Goal: Task Accomplishment & Management: Manage account settings

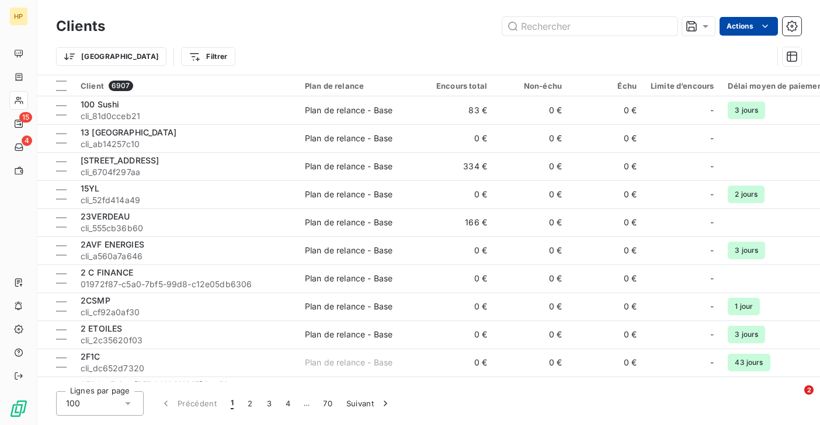
click at [737, 23] on html "HP 15 4 Clients Actions Trier Filtrer Client 6907 Plan de relance Encours total…" at bounding box center [410, 212] width 820 height 425
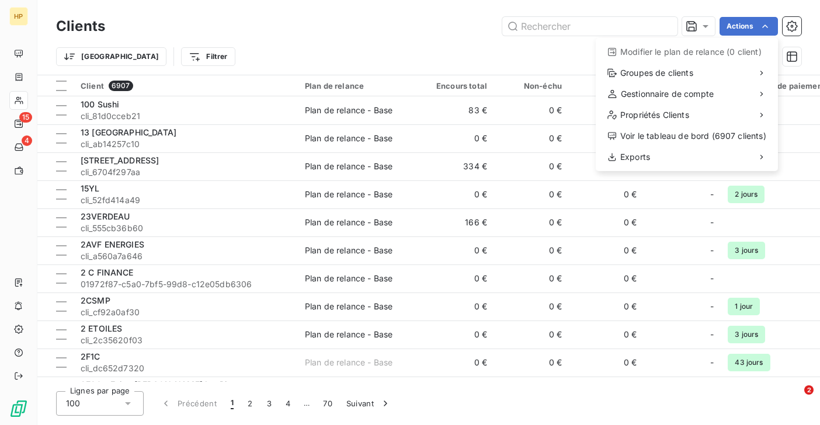
click at [18, 125] on html "HP 15 4 Clients Actions Modifier le plan de relance (0 client) Groupes de clien…" at bounding box center [410, 212] width 820 height 425
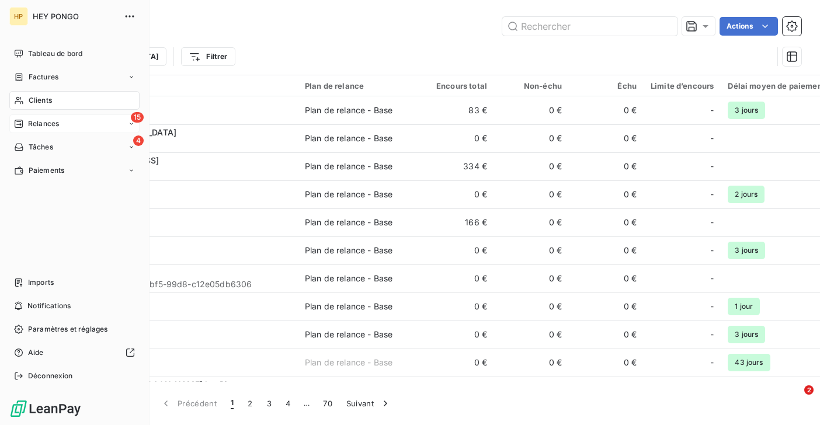
click at [27, 126] on div "Relances" at bounding box center [36, 123] width 45 height 11
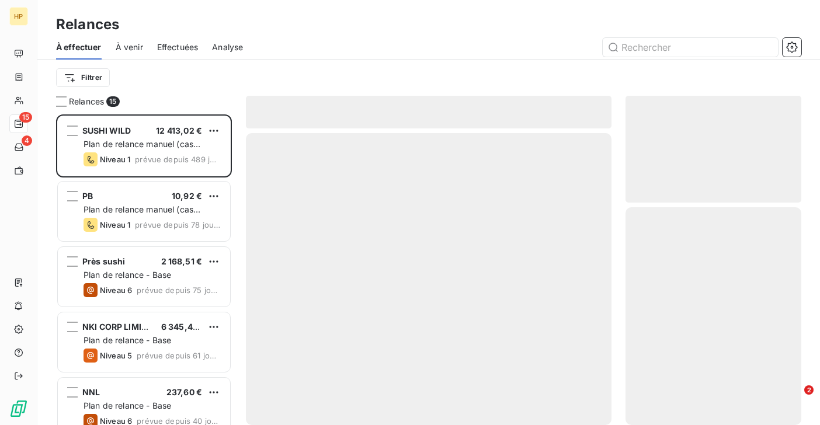
scroll to position [311, 176]
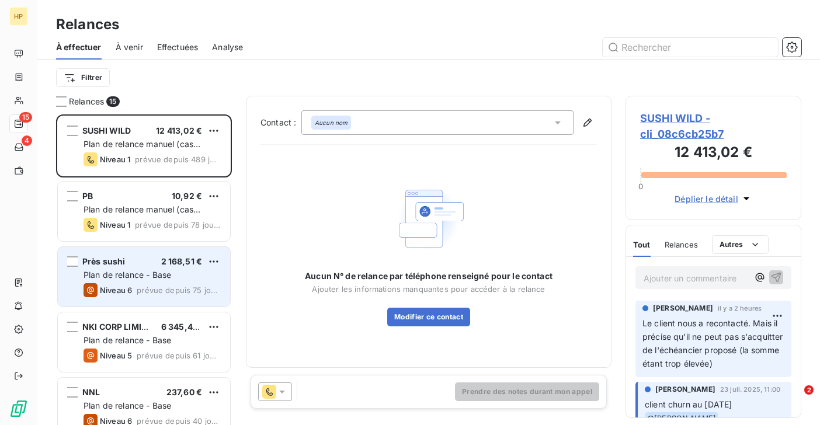
click at [139, 254] on div "Près sushi 2 168,51 € Plan de relance - Base Niveau 6 prévue depuis 75 jours" at bounding box center [144, 277] width 172 height 60
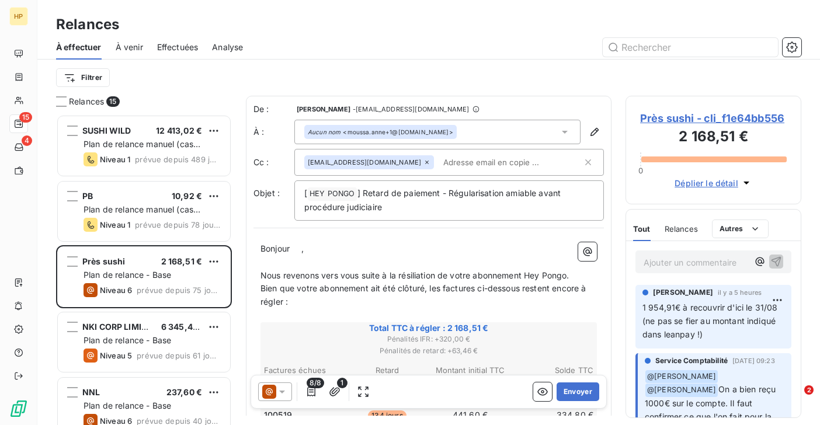
click at [691, 118] on span "Près sushi - cli_f1e64bb556" at bounding box center [713, 118] width 147 height 16
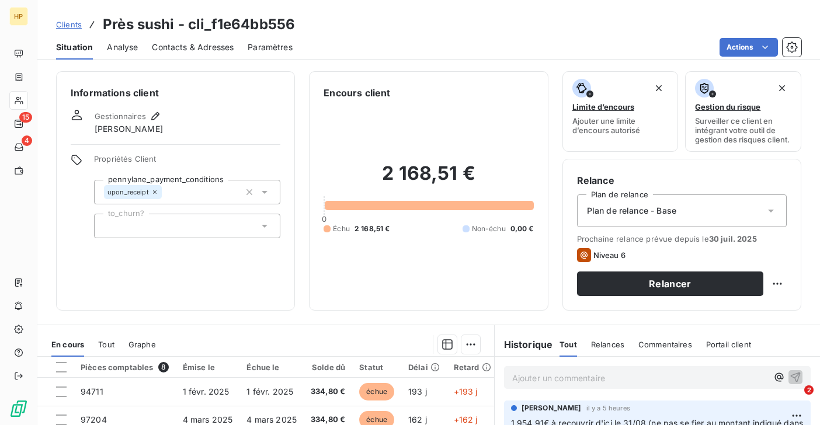
click at [548, 105] on html "HP 15 4 Clients Près sushi - cli_f1e64bb556 Situation Analyse Contacts & Adress…" at bounding box center [410, 212] width 820 height 425
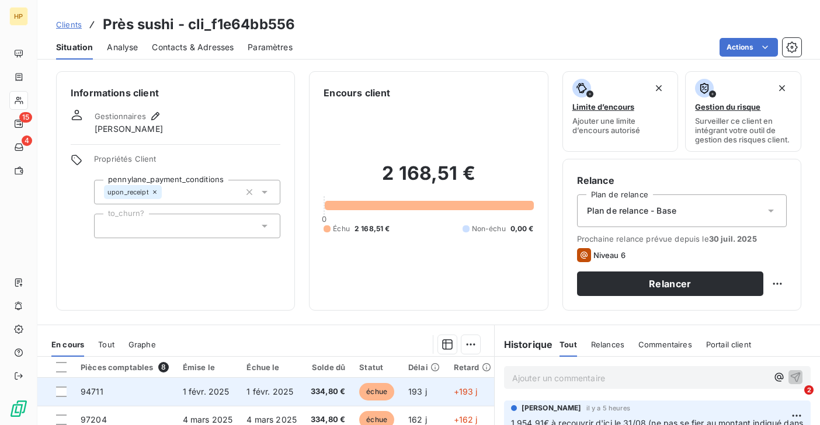
click at [317, 398] on td "334,80 €" at bounding box center [328, 392] width 48 height 28
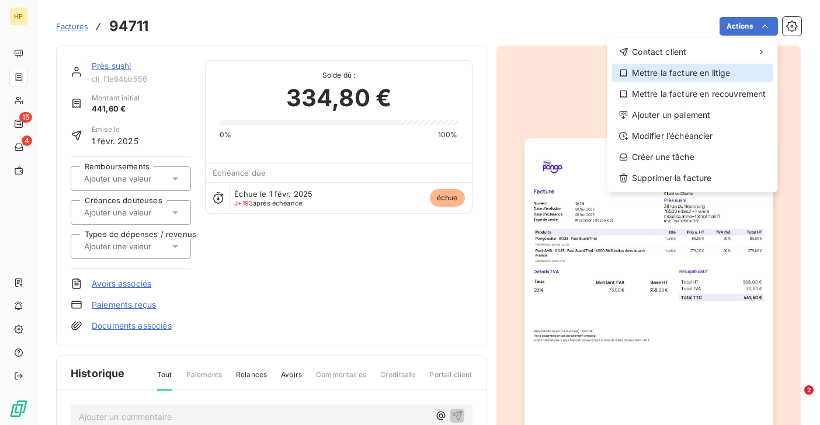
click at [732, 75] on div "Mettre la facture en litige" at bounding box center [692, 73] width 161 height 19
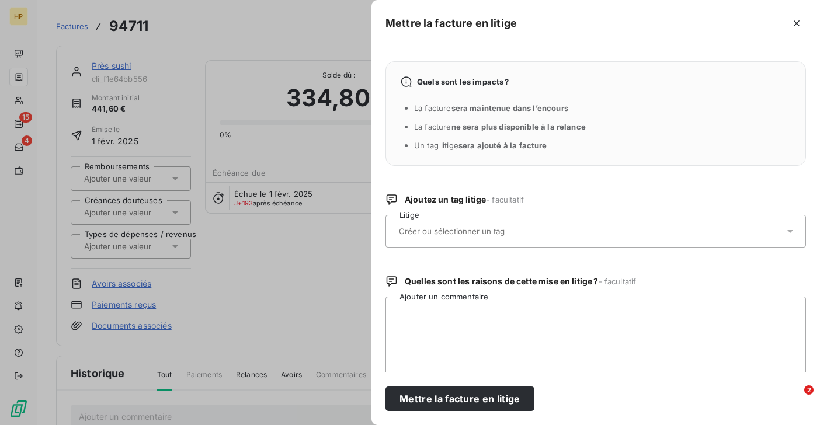
click at [523, 228] on input "text" at bounding box center [483, 231] width 170 height 11
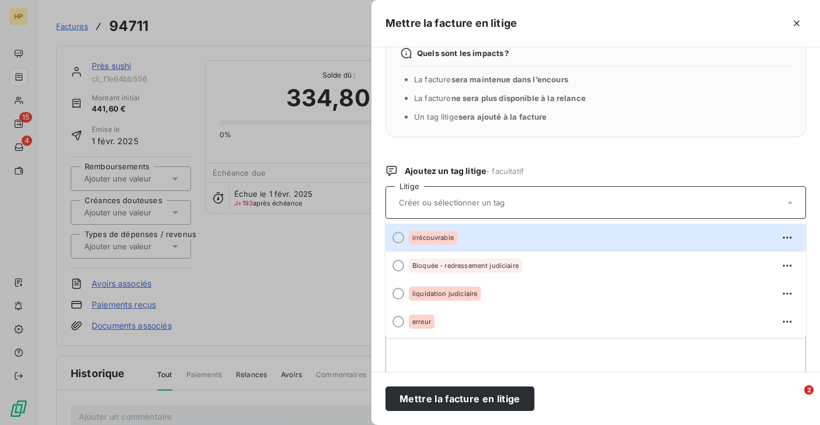
scroll to position [34, 0]
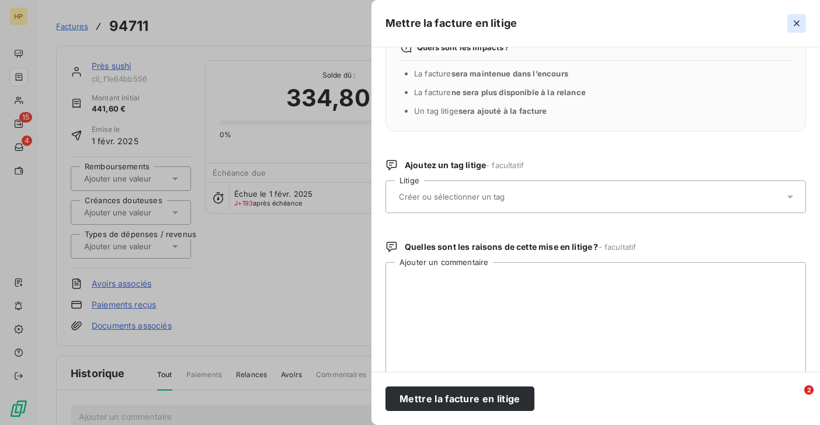
click at [793, 18] on icon "button" at bounding box center [796, 24] width 12 height 12
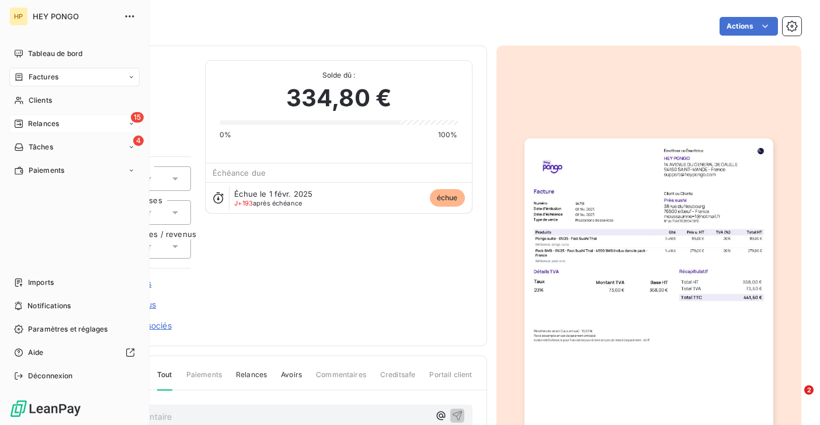
click at [28, 124] on span "Relances" at bounding box center [43, 123] width 31 height 11
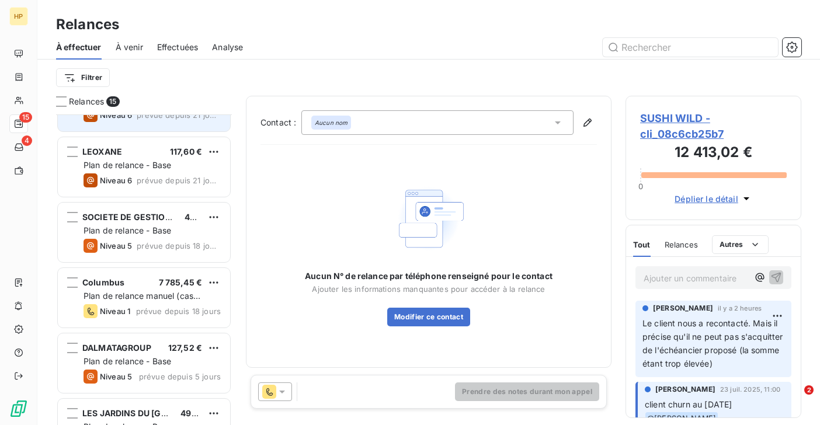
scroll to position [671, 0]
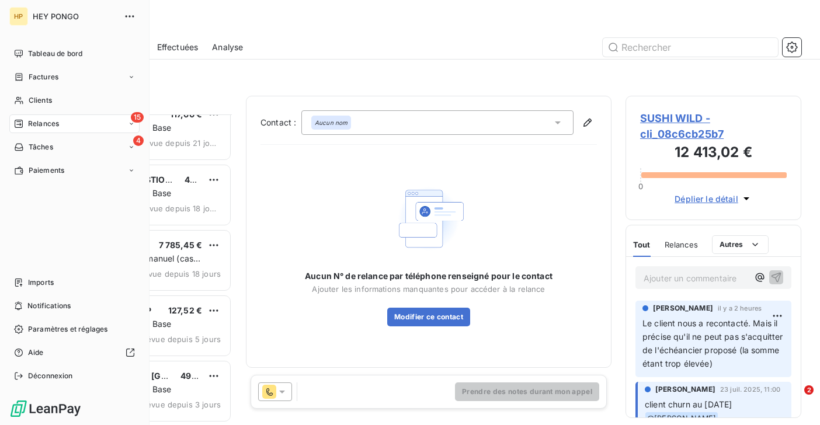
click at [37, 126] on span "Relances" at bounding box center [43, 123] width 31 height 11
click at [24, 95] on div "Clients" at bounding box center [74, 100] width 130 height 19
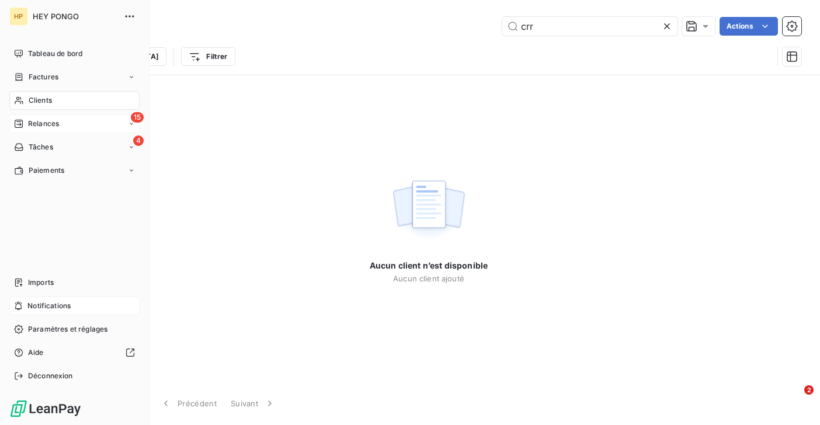
type input "crr"
click at [41, 305] on span "Notifications" at bounding box center [48, 306] width 43 height 11
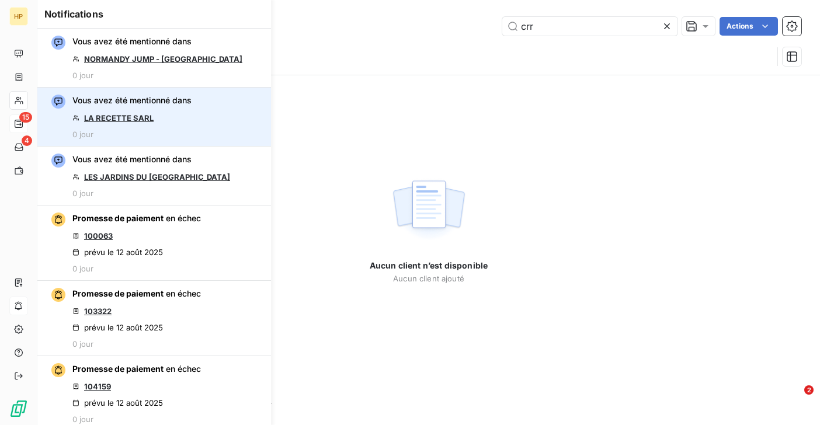
click at [130, 117] on link "LA RECETTE SARL" at bounding box center [118, 117] width 69 height 9
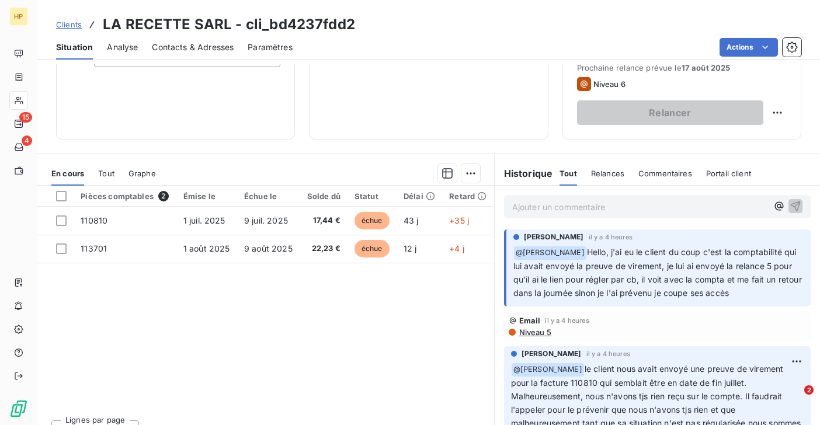
scroll to position [142, 0]
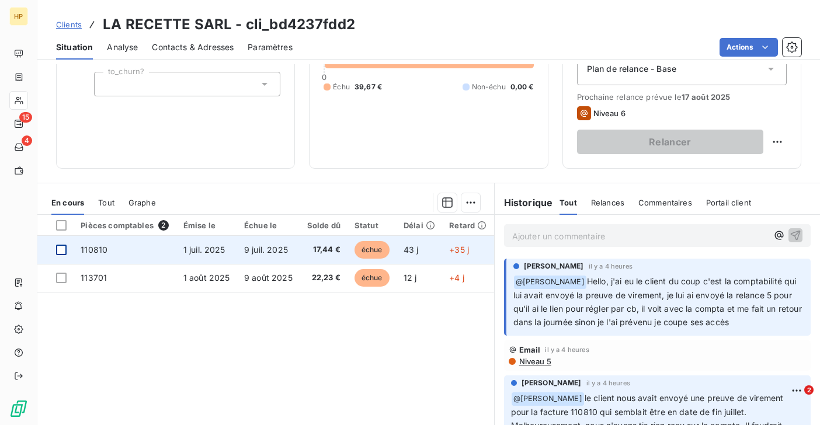
click at [63, 250] on div at bounding box center [61, 250] width 11 height 11
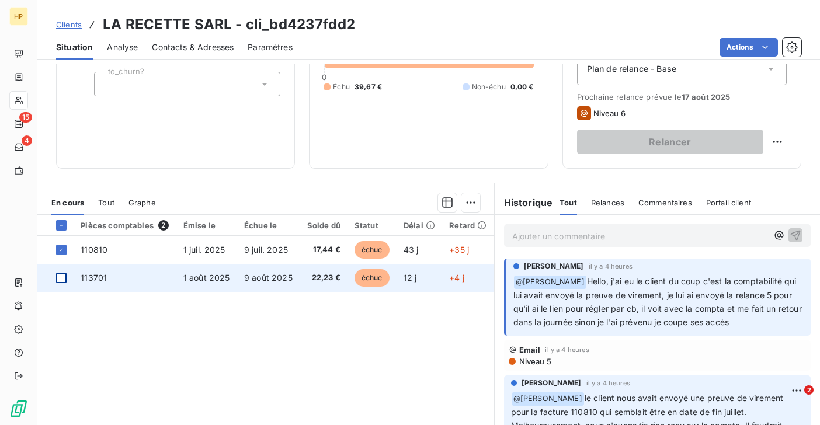
click at [62, 278] on div at bounding box center [61, 278] width 11 height 11
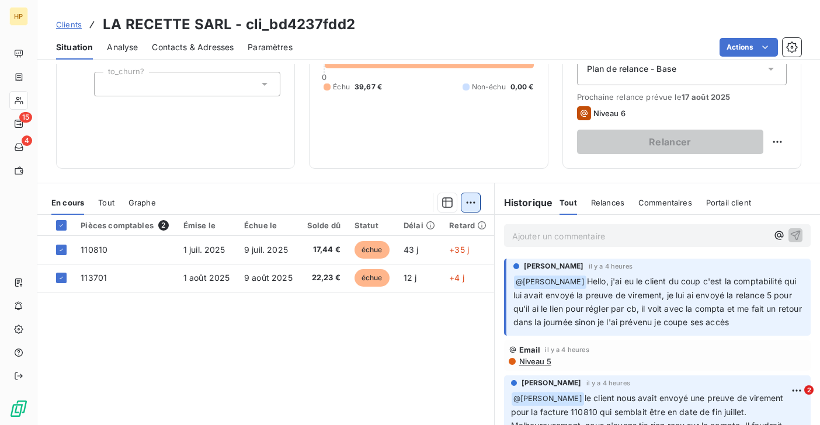
click at [475, 203] on html "HP 15 4 Clients LA RECETTE SARL - cli_bd4237fdd2 Situation Analyse Contacts & A…" at bounding box center [410, 212] width 820 height 425
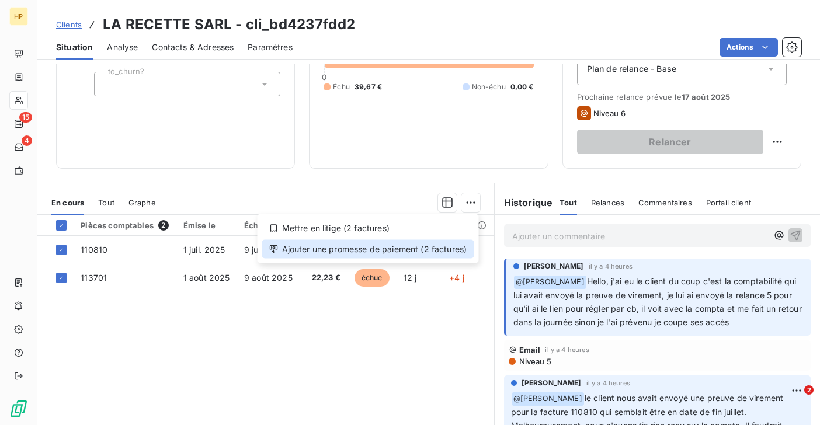
click at [394, 251] on div "Ajouter une promesse de paiement (2 factures)" at bounding box center [368, 249] width 212 height 19
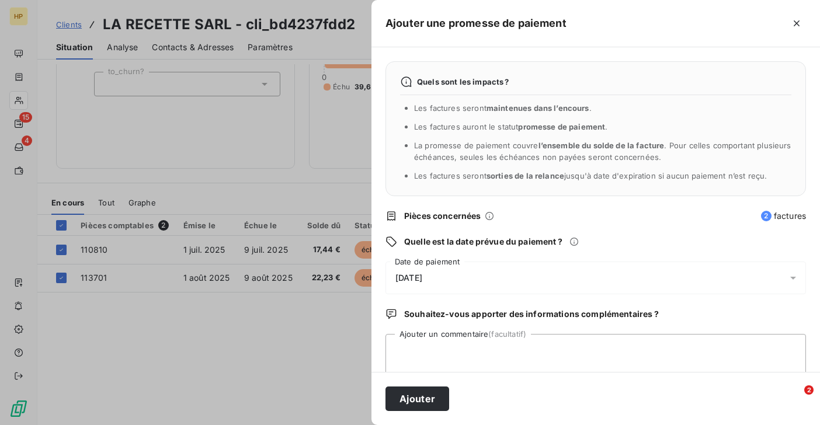
scroll to position [20, 0]
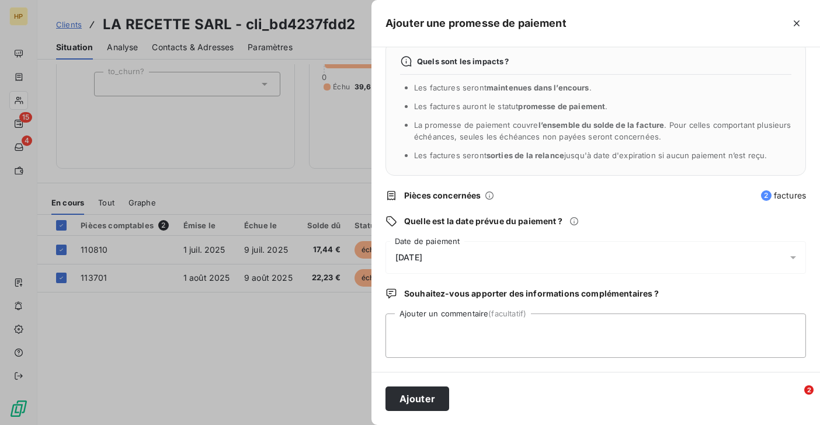
click at [422, 258] on span "[DATE]" at bounding box center [408, 257] width 27 height 9
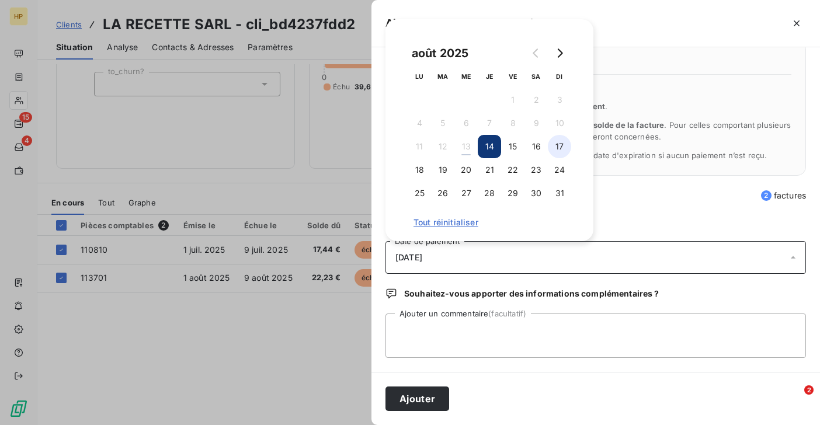
click at [557, 145] on button "17" at bounding box center [559, 146] width 23 height 23
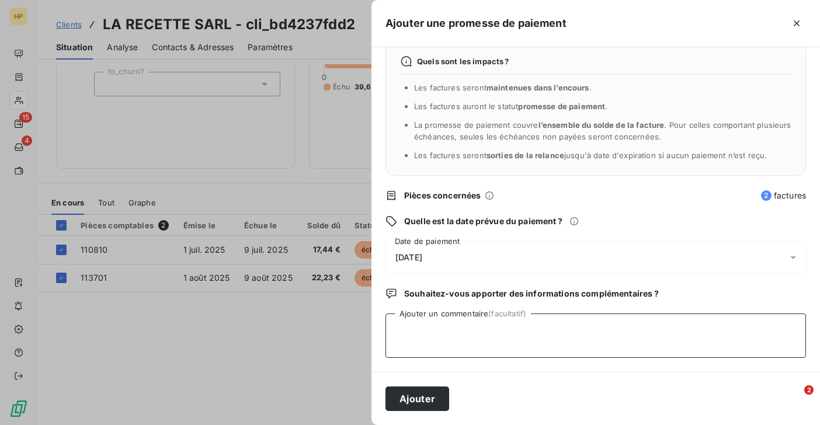
click at [426, 337] on textarea "Ajouter un commentaire (facultatif)" at bounding box center [595, 335] width 420 height 44
type textarea "Le client a adressé une preuve de virement"
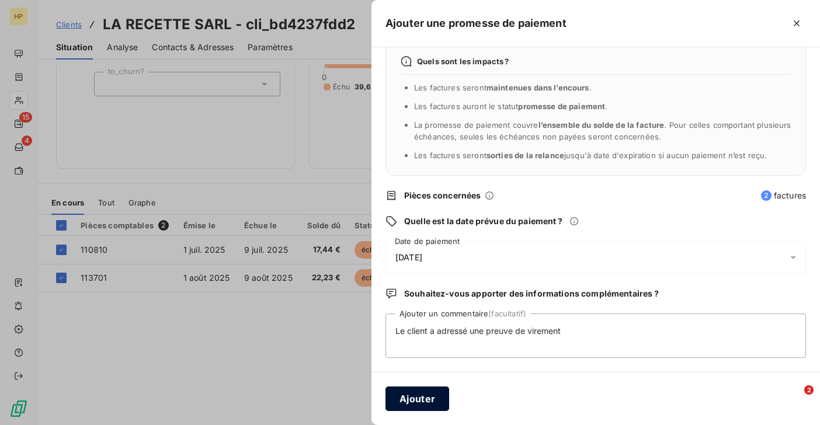
click at [427, 399] on button "Ajouter" at bounding box center [417, 398] width 64 height 25
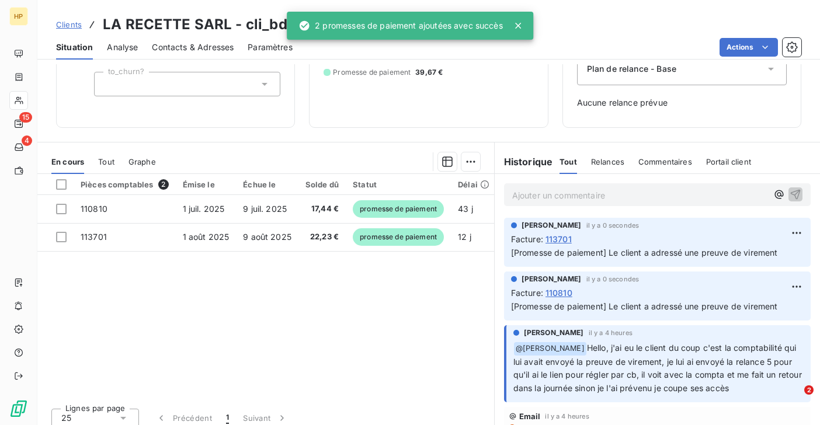
click at [542, 239] on span "Facture :" at bounding box center [527, 239] width 32 height 12
click at [525, 198] on p "Ajouter un commentaire ﻿" at bounding box center [639, 195] width 255 height 15
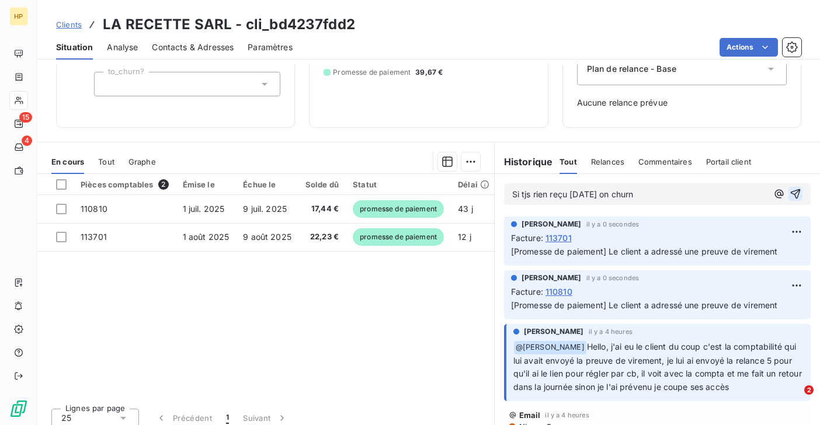
click at [796, 194] on icon "button" at bounding box center [795, 194] width 12 height 12
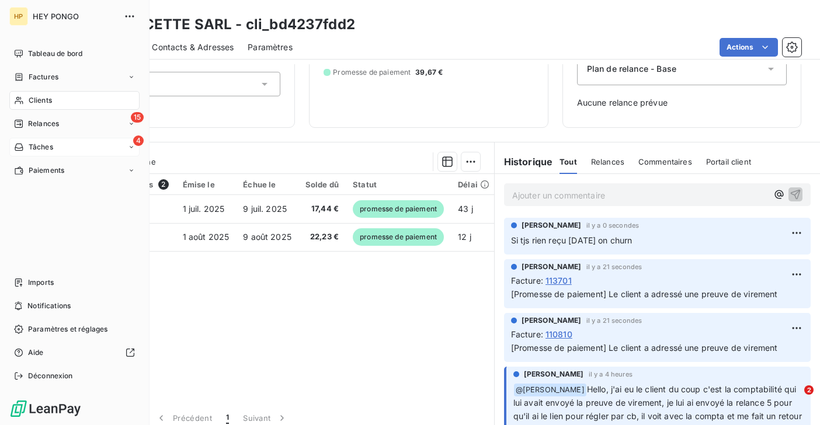
click at [32, 146] on span "Tâches" at bounding box center [41, 147] width 25 height 11
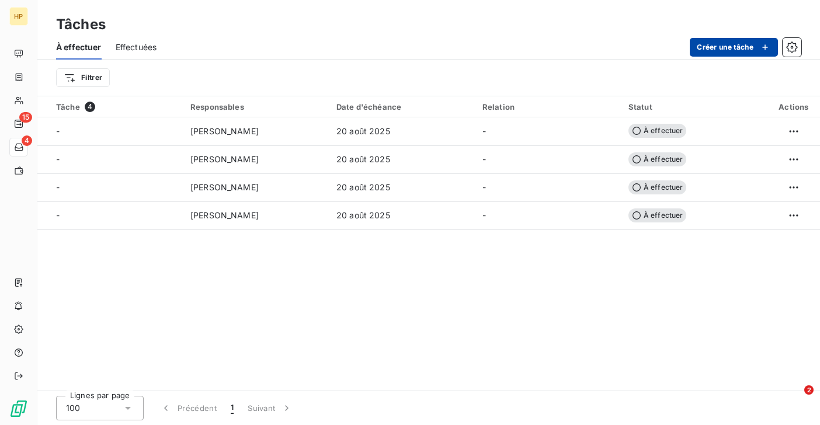
click at [720, 46] on button "Créer une tâche" at bounding box center [733, 47] width 88 height 19
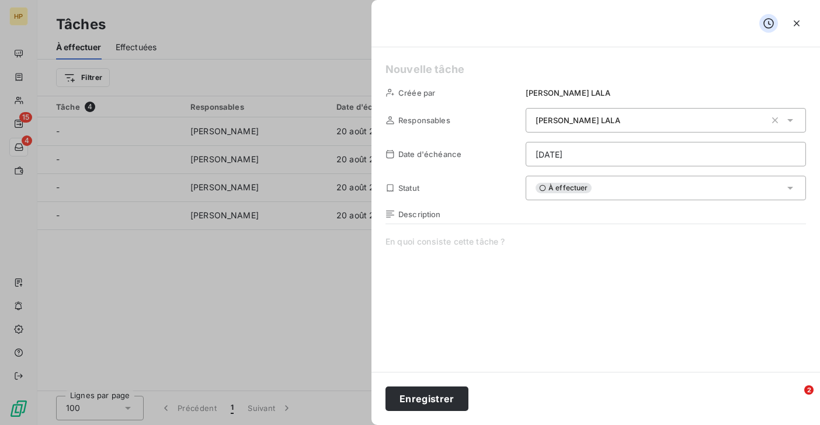
click at [570, 149] on html "HP 15 4 Tâches À effectuer Effectuées Créer une tâche Filtrer Tâche 4 Responsab…" at bounding box center [410, 212] width 820 height 425
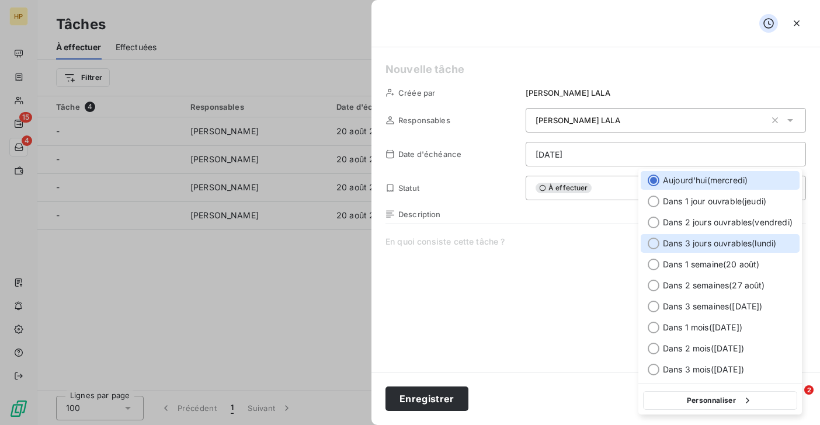
click at [665, 247] on span "Dans 3 jours ouvrables ( lundi )" at bounding box center [719, 244] width 113 height 12
type input "[DATE]"
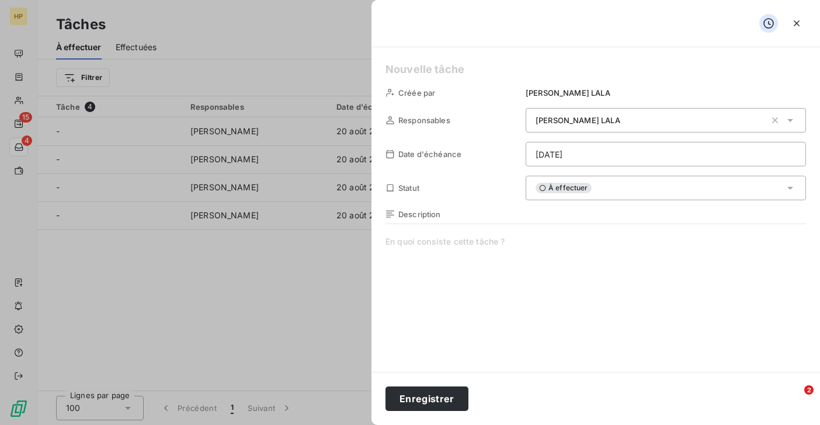
click at [491, 273] on span at bounding box center [595, 348] width 420 height 224
paste span
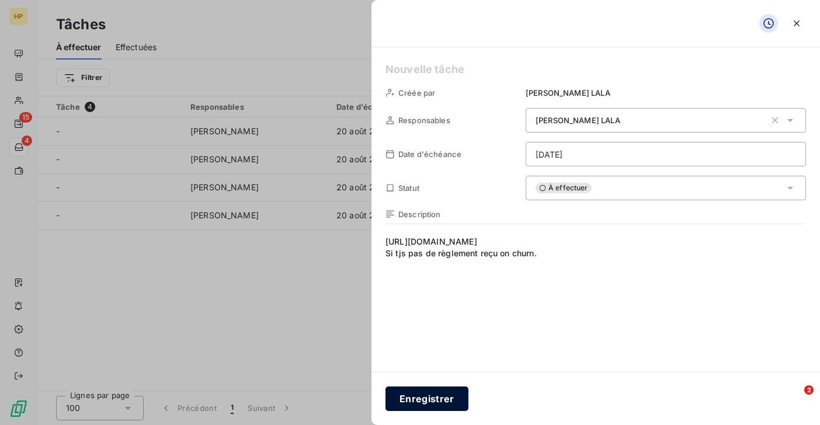
click at [429, 400] on button "Enregistrer" at bounding box center [426, 398] width 83 height 25
